Goal: Task Accomplishment & Management: Manage account settings

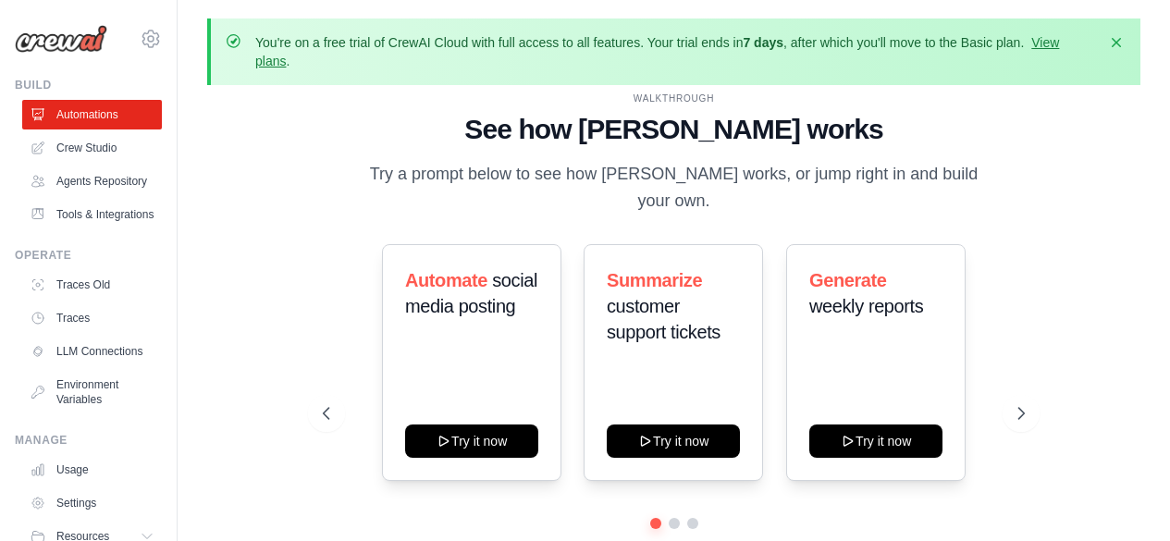
click at [864, 198] on p "Try a prompt below to see how [PERSON_NAME] works, or jump right in and build y…" at bounding box center [673, 188] width 621 height 55
click at [140, 34] on icon at bounding box center [151, 39] width 22 height 22
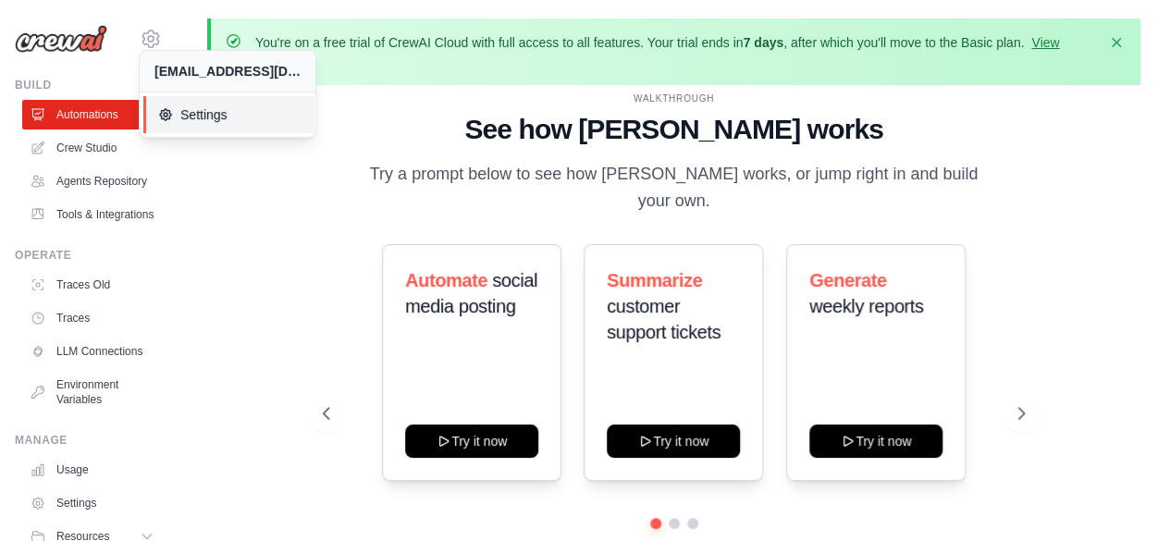
click at [170, 112] on icon at bounding box center [165, 114] width 15 height 15
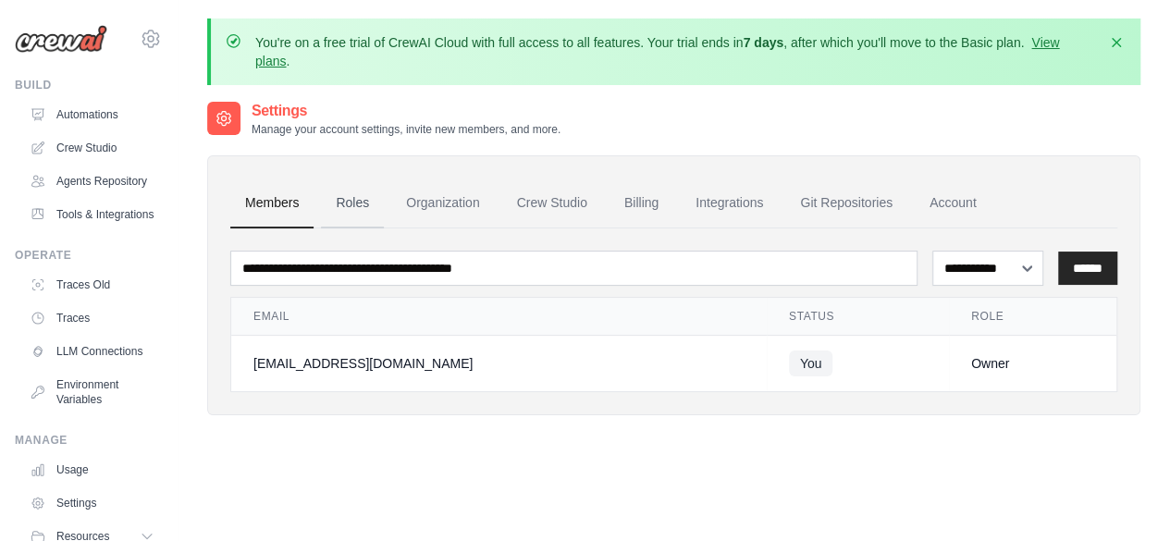
click at [366, 210] on link "Roles" at bounding box center [352, 203] width 63 height 50
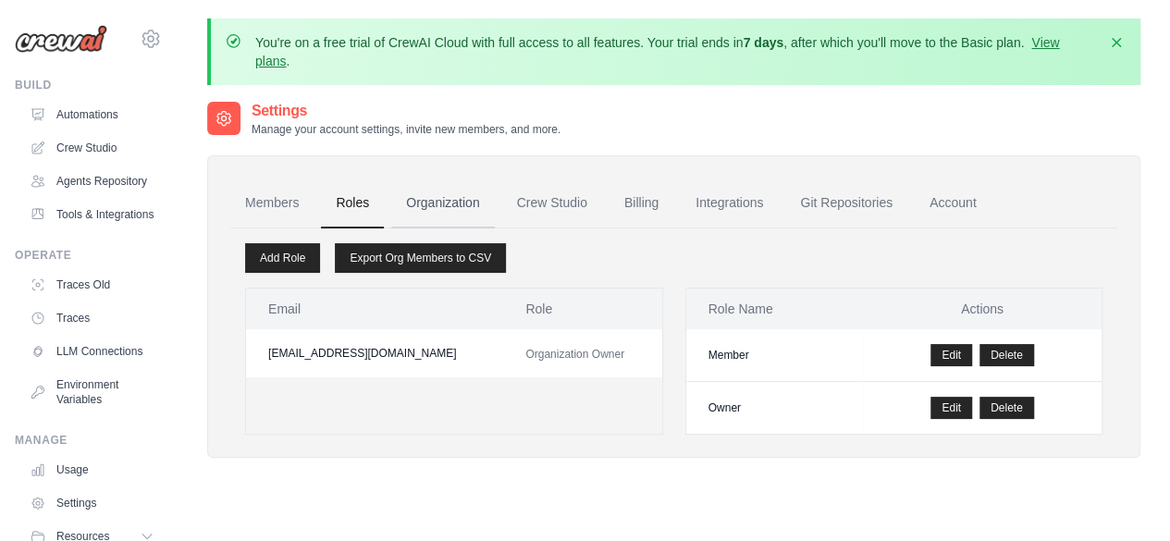
click at [422, 206] on link "Organization" at bounding box center [442, 203] width 103 height 50
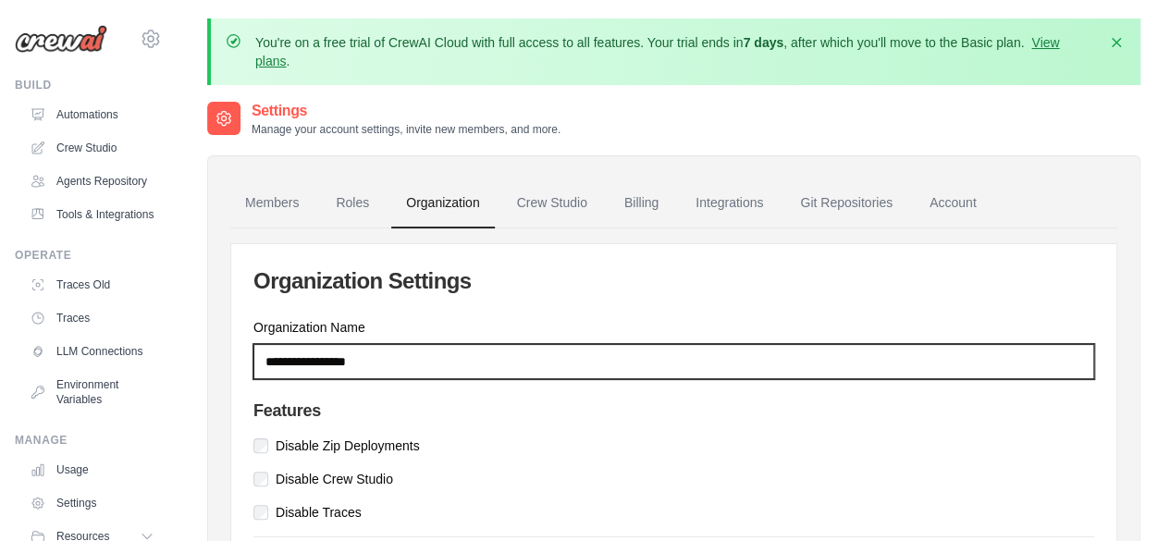
click at [370, 367] on input "Organization Name" at bounding box center [673, 361] width 841 height 35
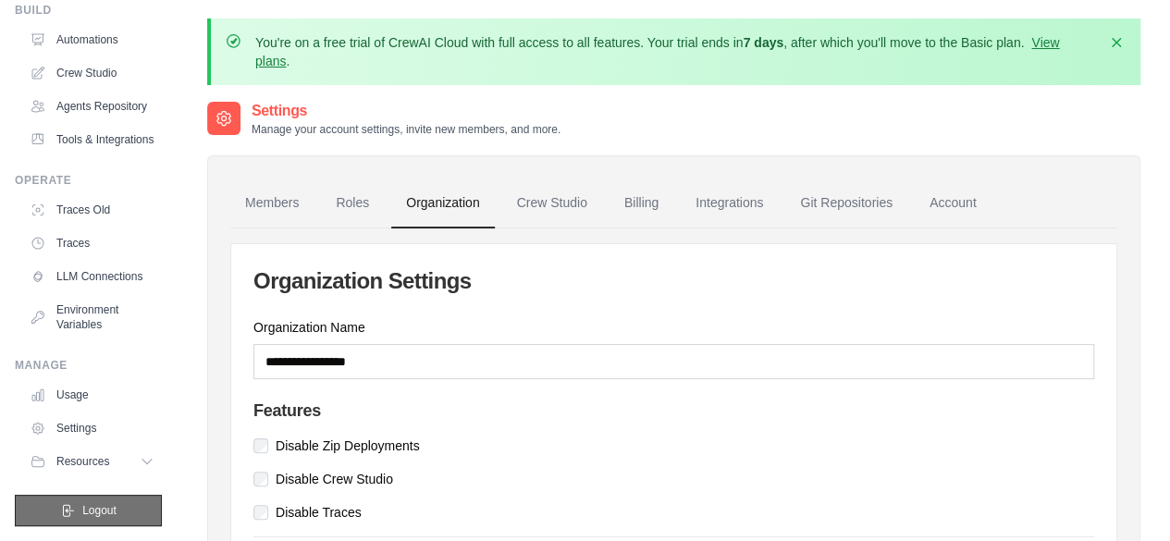
click at [74, 514] on button "Logout" at bounding box center [88, 510] width 147 height 31
